Goal: Task Accomplishment & Management: Complete application form

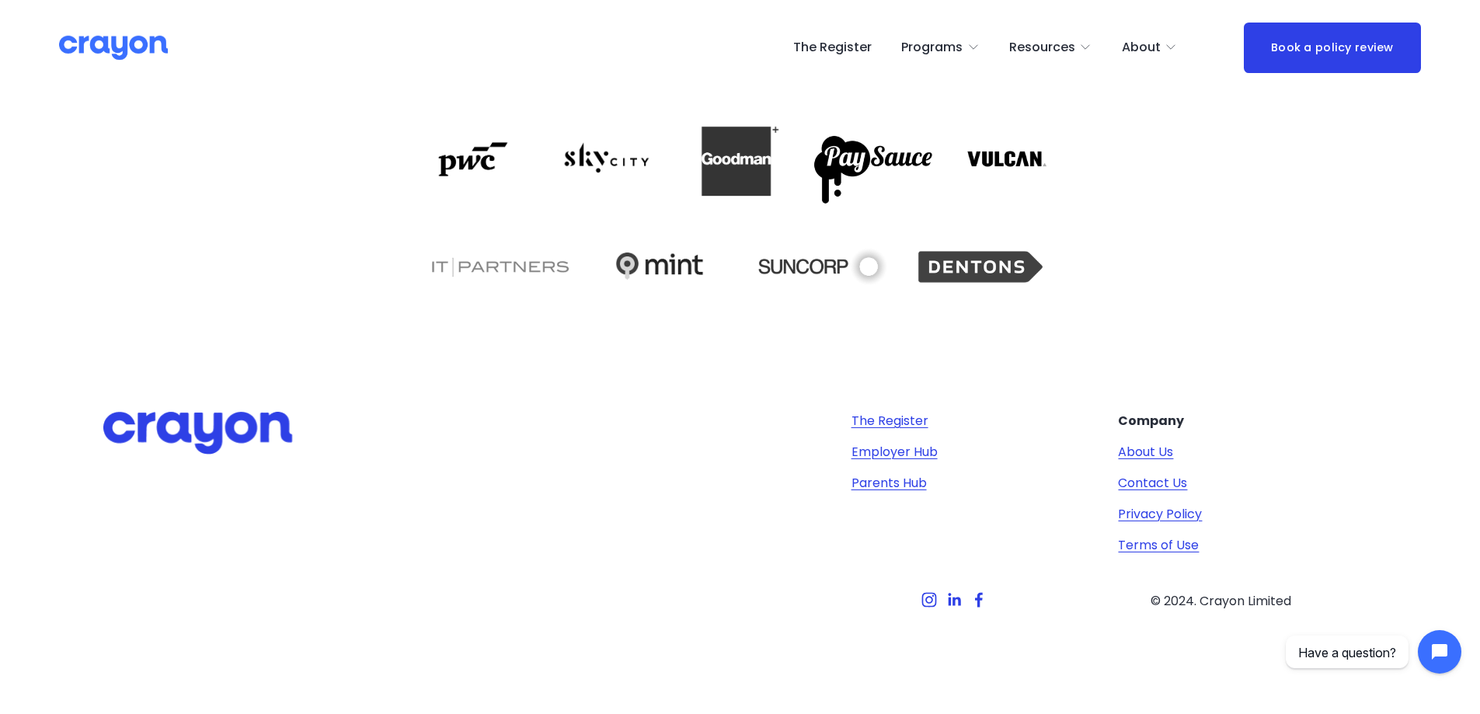
scroll to position [3226, 0]
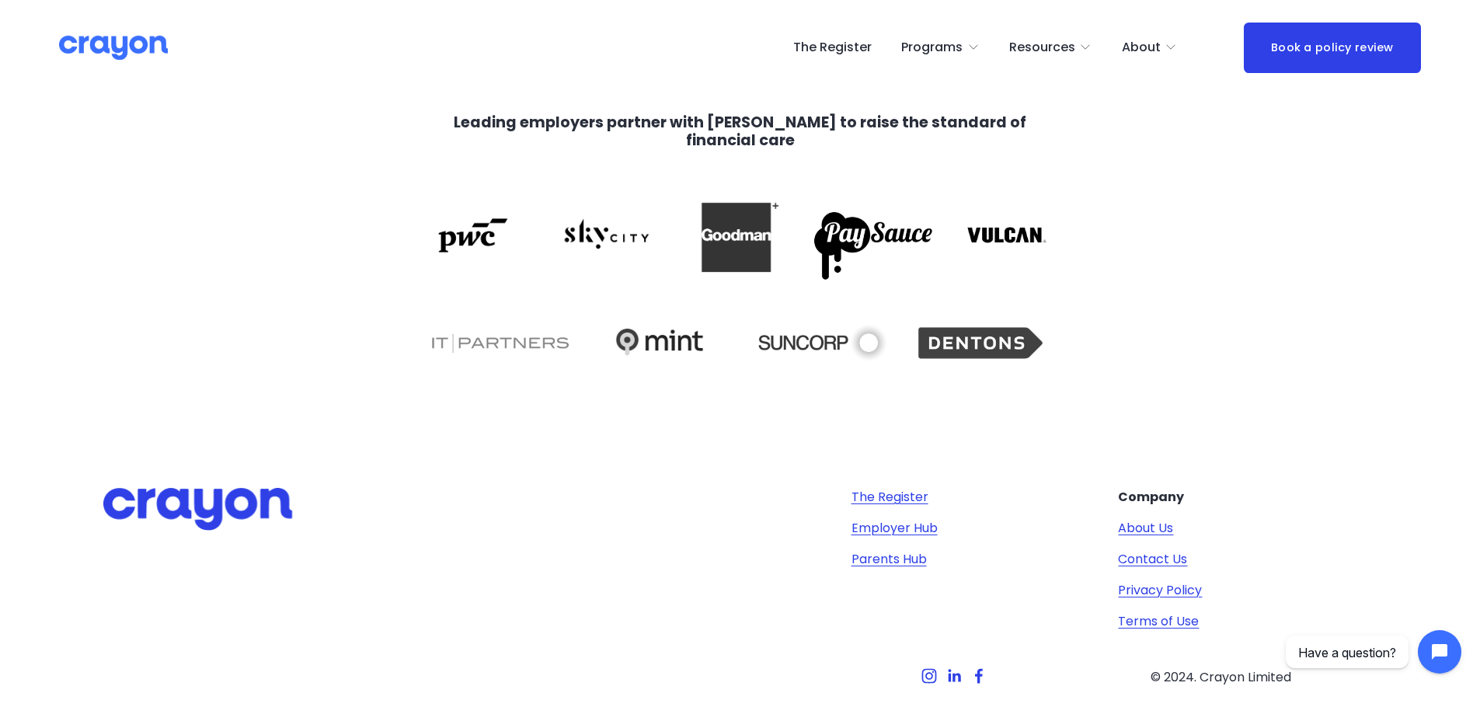
click at [0, 0] on div "About Us" at bounding box center [0, 0] width 0 height 0
click at [0, 0] on span "About Us" at bounding box center [0, 0] width 0 height 0
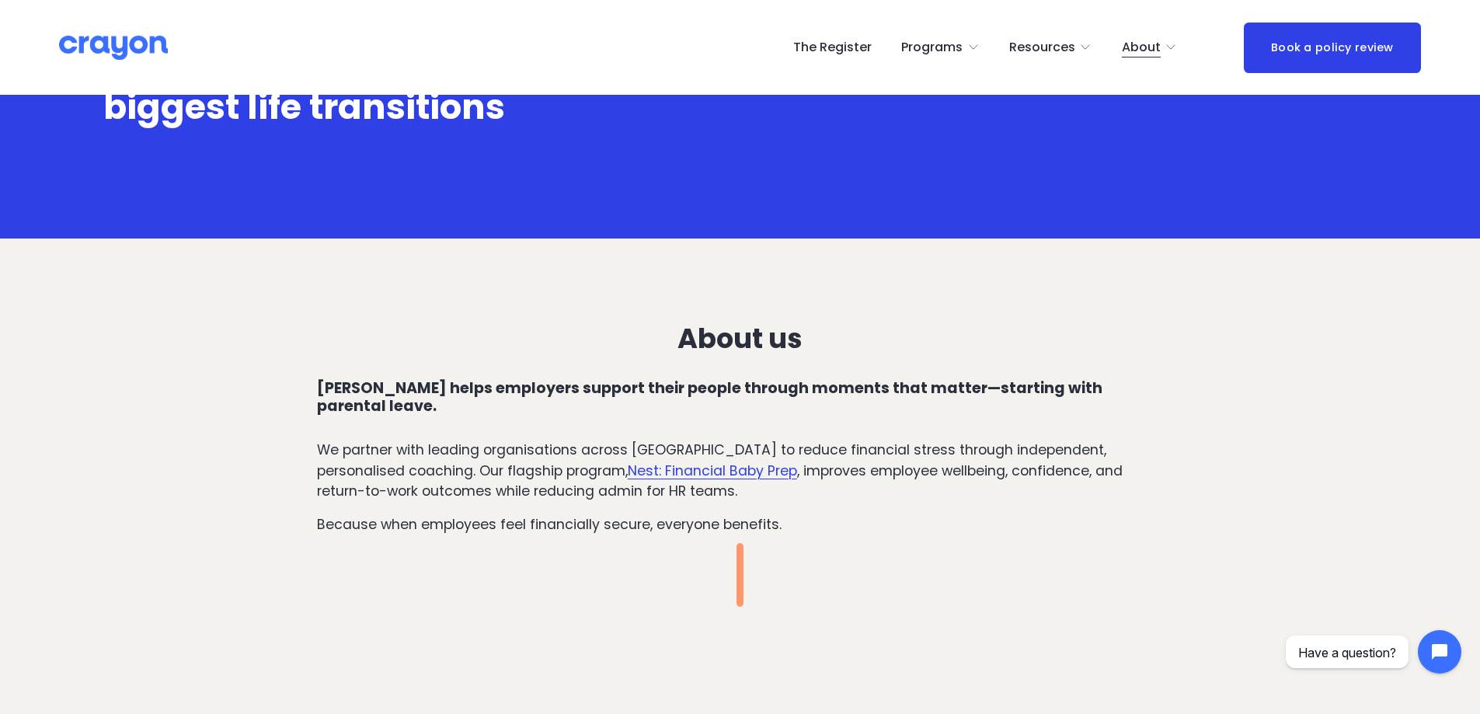
scroll to position [311, 0]
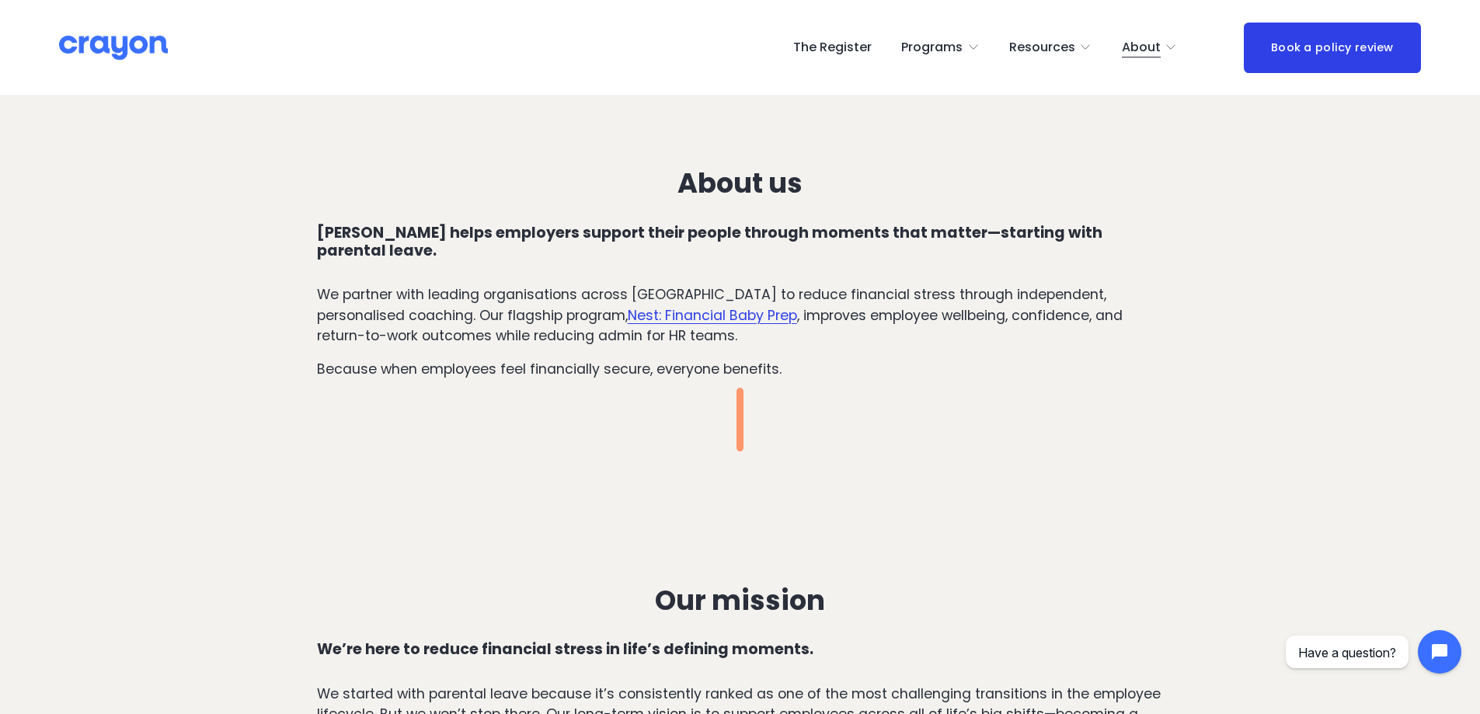
click at [808, 47] on link "The Register" at bounding box center [832, 47] width 78 height 25
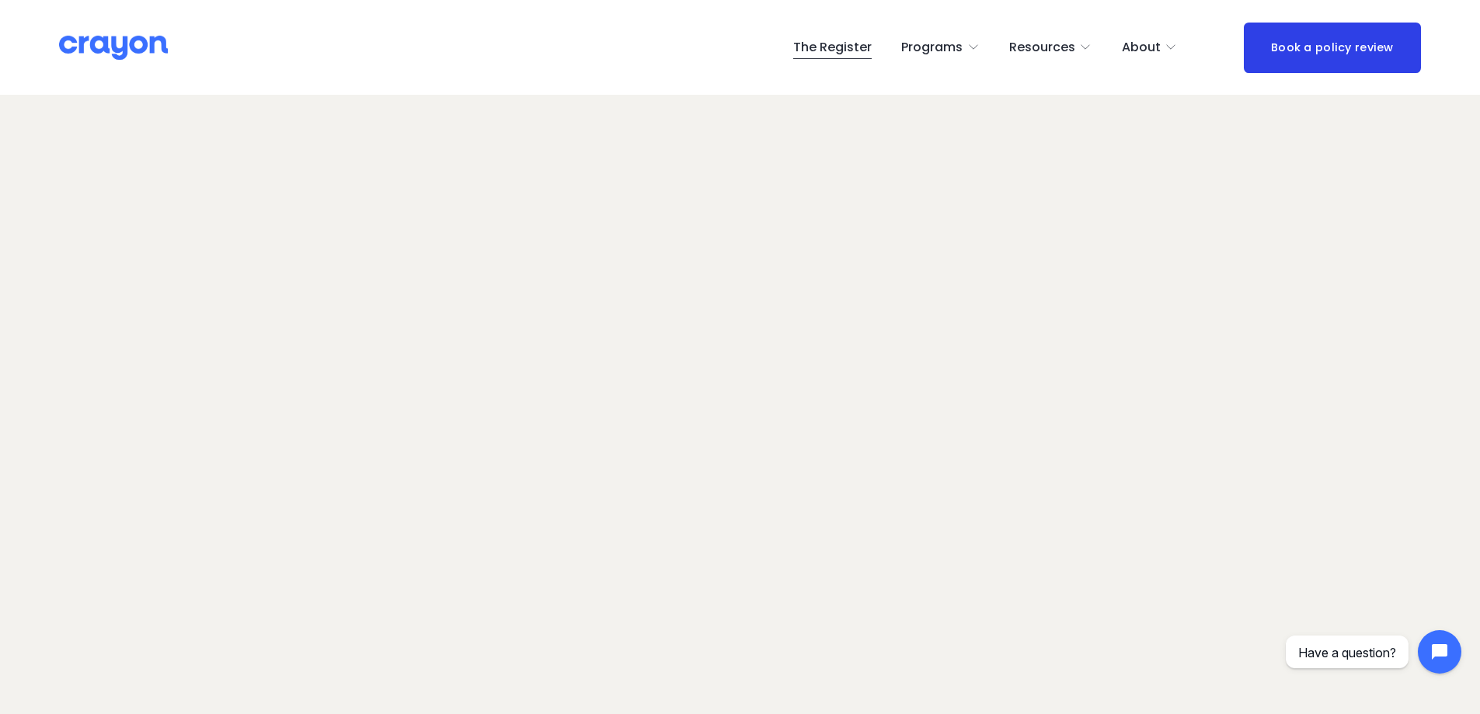
click at [85, 62] on div "The Register Programs Pulse: Annual Financial Health Check" at bounding box center [740, 48] width 1362 height 51
click at [89, 60] on img at bounding box center [113, 47] width 109 height 27
